Goal: Entertainment & Leisure: Consume media (video, audio)

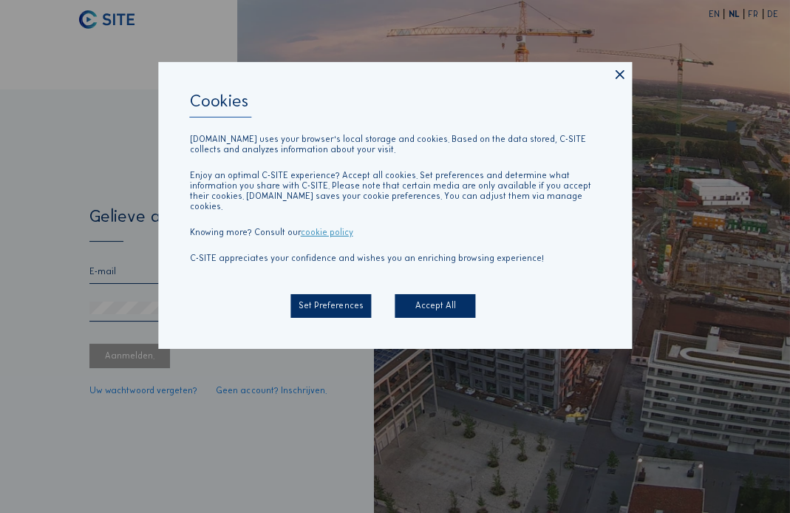
click at [427, 301] on div "Accept All" at bounding box center [435, 305] width 81 height 24
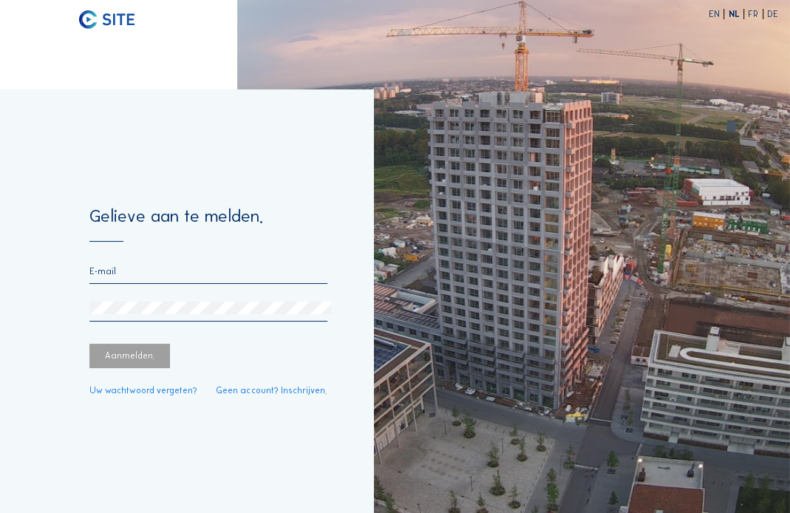
click at [239, 273] on input "email" at bounding box center [208, 271] width 238 height 10
type input "[PERSON_NAME][EMAIL_ADDRESS][PERSON_NAME][DOMAIN_NAME]"
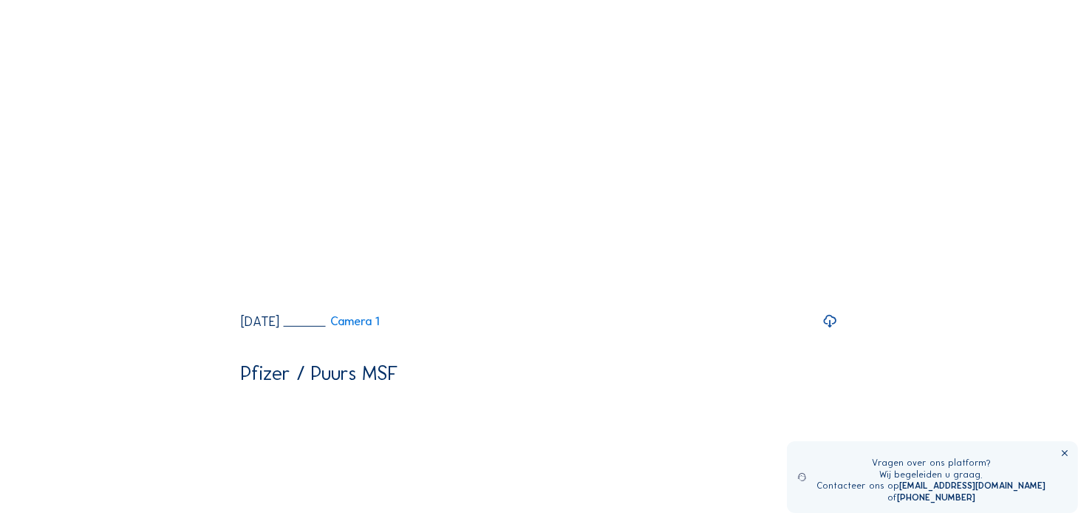
scroll to position [591, 0]
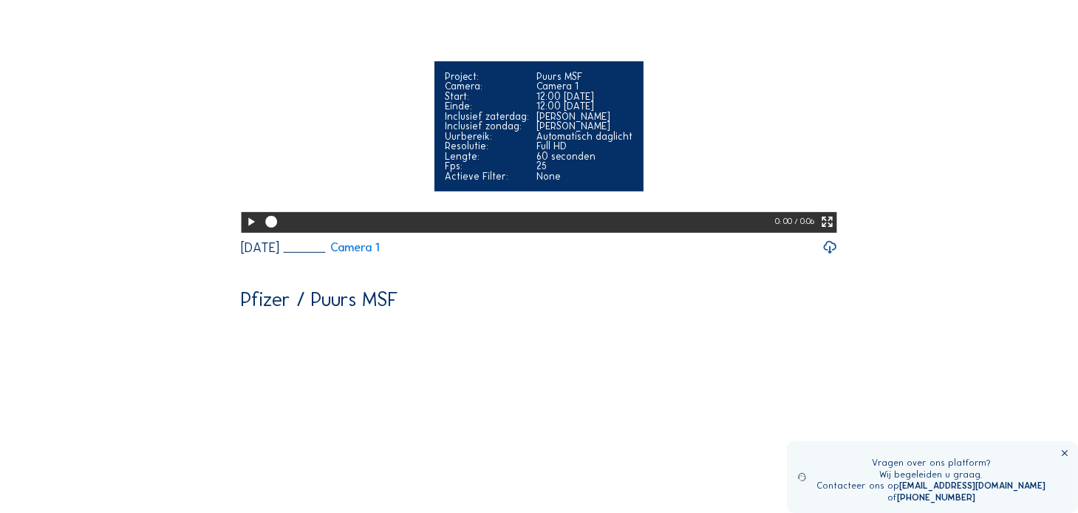
click at [425, 231] on video "Your browser does not support the video tag." at bounding box center [539, 82] width 596 height 298
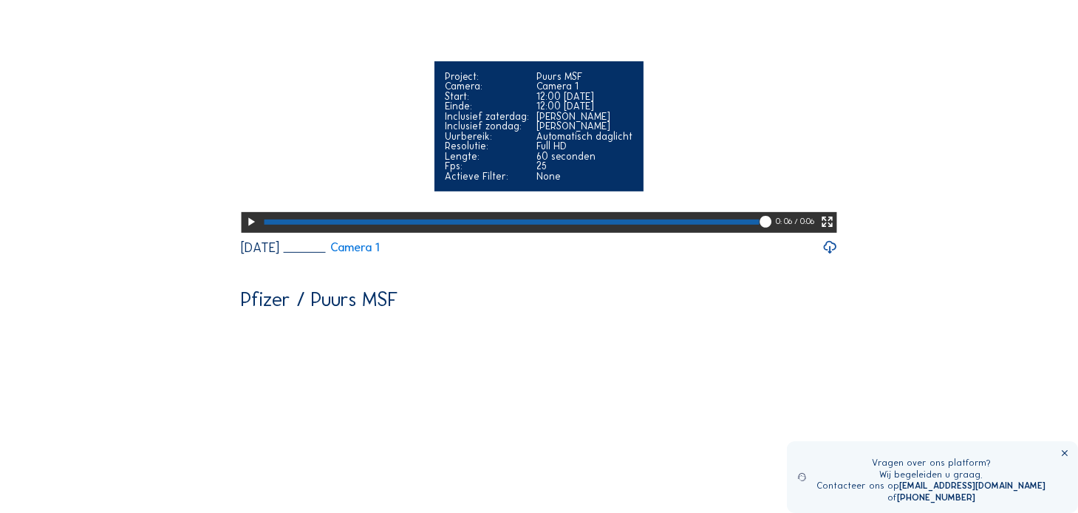
click at [245, 231] on icon at bounding box center [251, 222] width 14 height 17
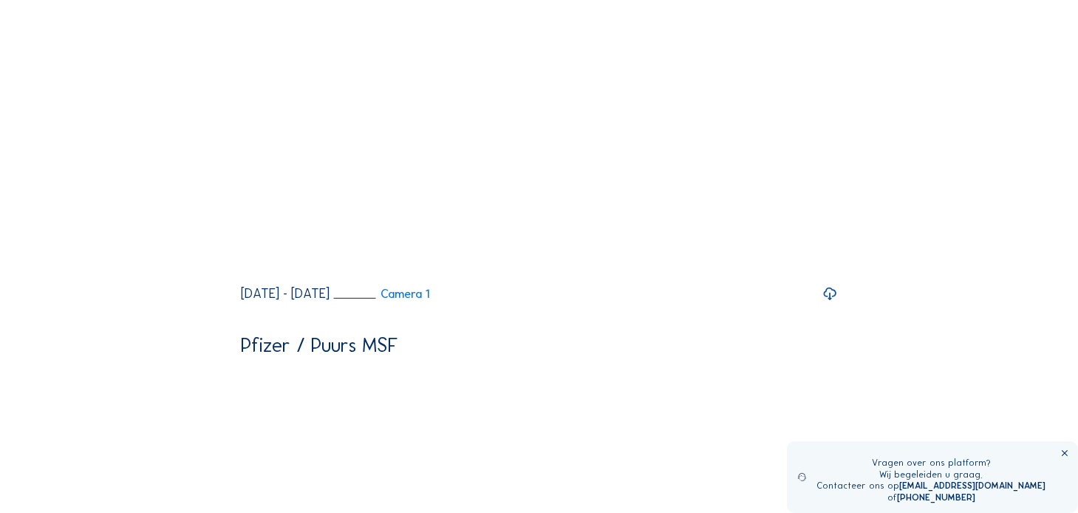
scroll to position [148, 0]
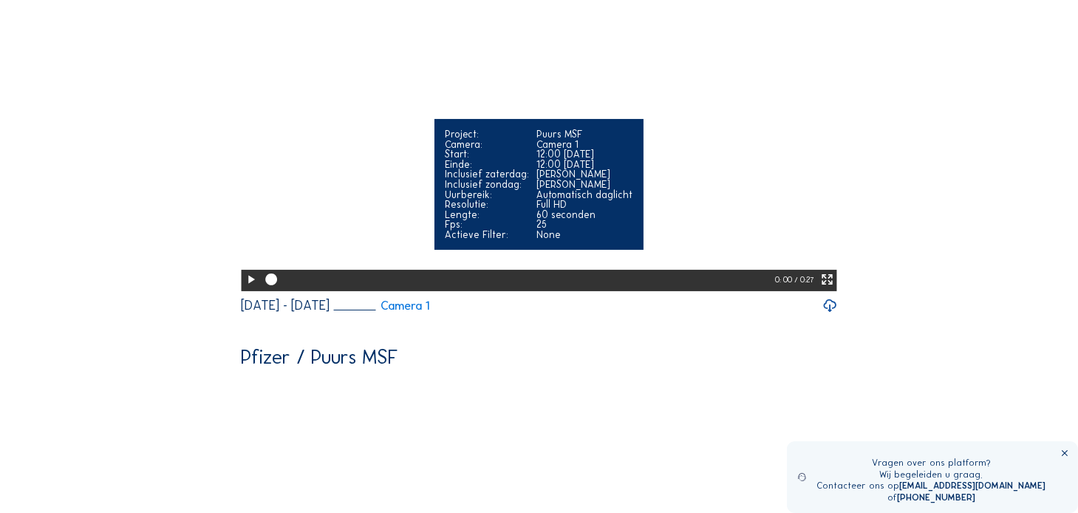
click at [249, 288] on icon at bounding box center [251, 279] width 14 height 17
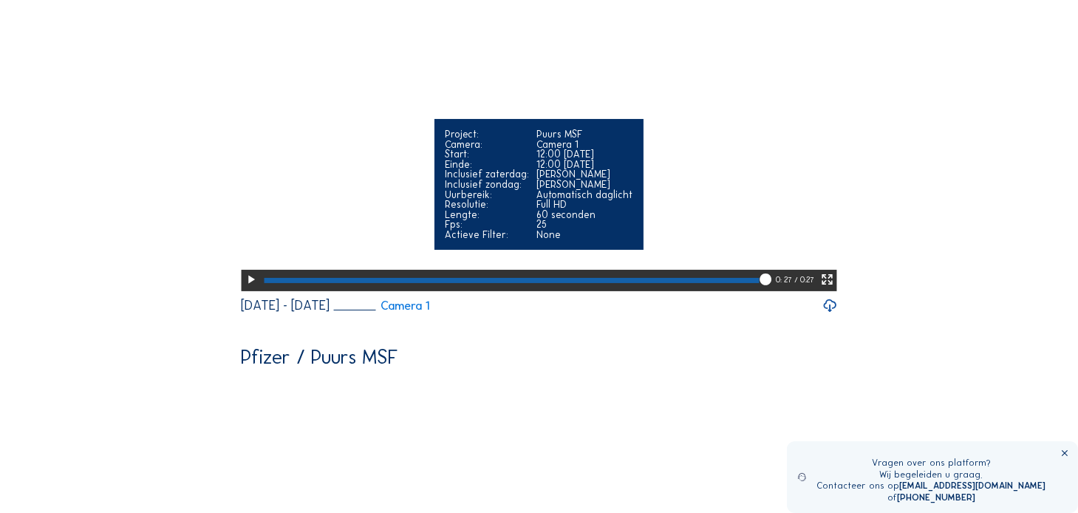
click at [251, 288] on icon at bounding box center [251, 279] width 14 height 17
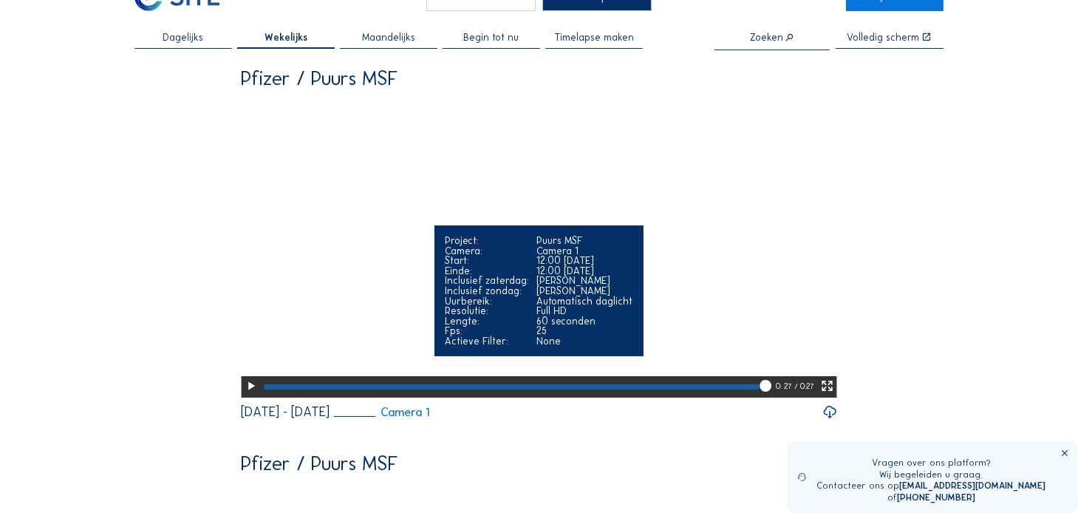
scroll to position [0, 0]
